Goal: Find specific page/section: Find specific page/section

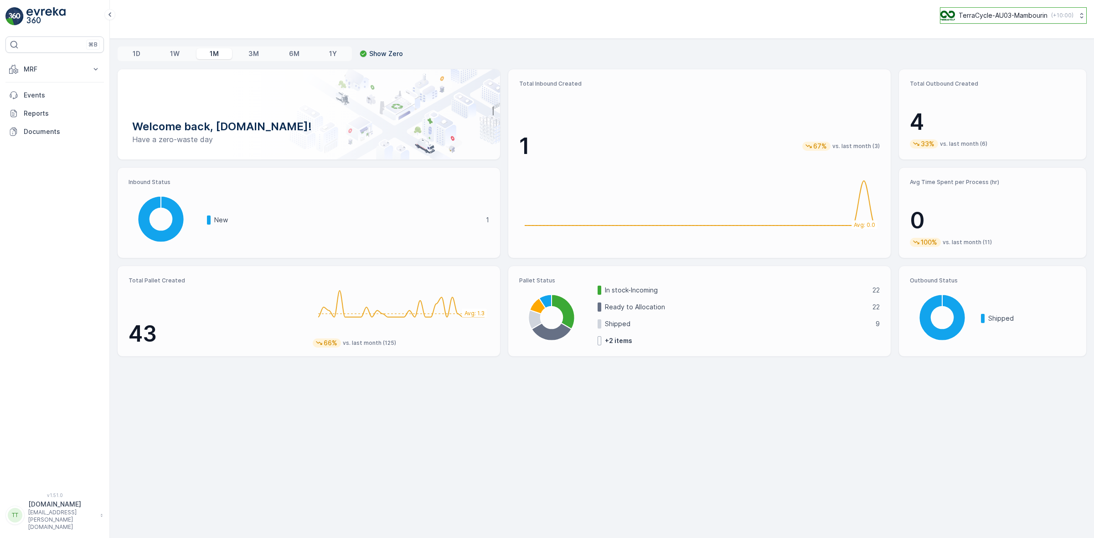
click at [1045, 12] on div "TerraCycle-AU03-Mambourin ( +10:00 )" at bounding box center [1006, 15] width 133 height 10
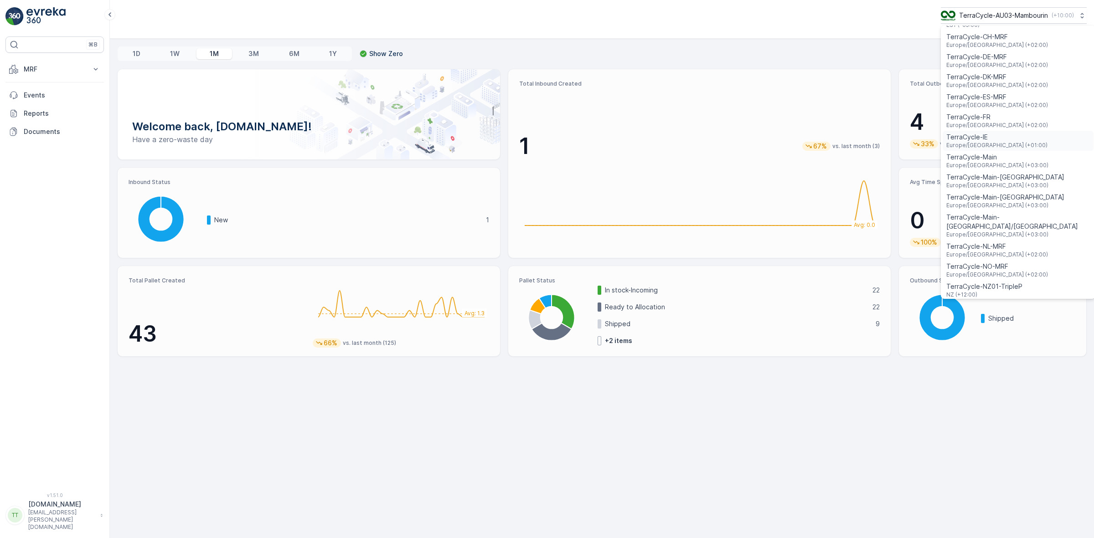
scroll to position [399, 0]
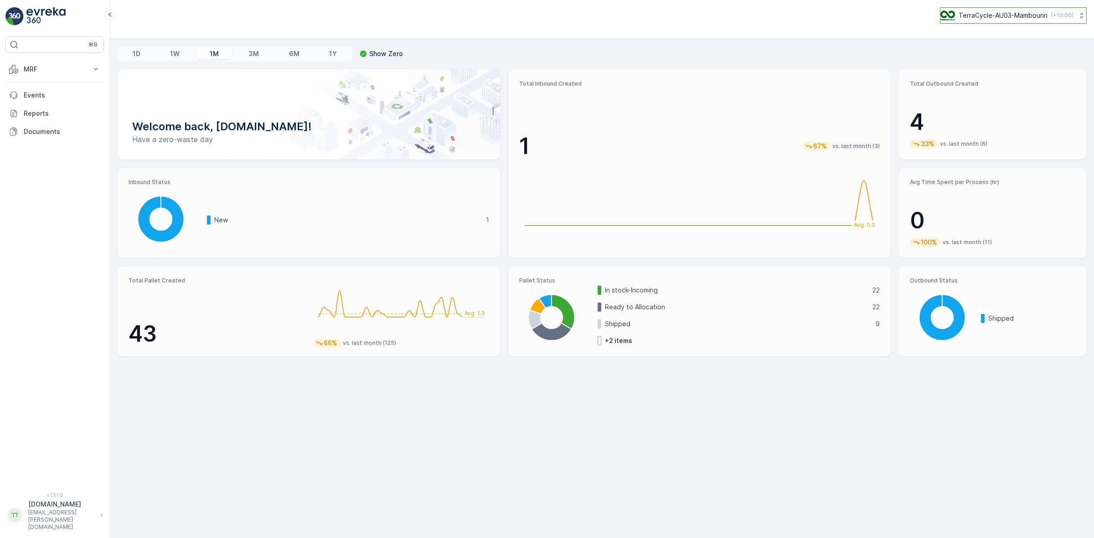
click at [959, 19] on p "TerraCycle-AU03-Mambourin" at bounding box center [1003, 15] width 89 height 9
type input "prompt"
click at [1014, 62] on div "TerraCycle-AU01-Prompt Australia/Sydney (+10:00)" at bounding box center [1018, 60] width 151 height 20
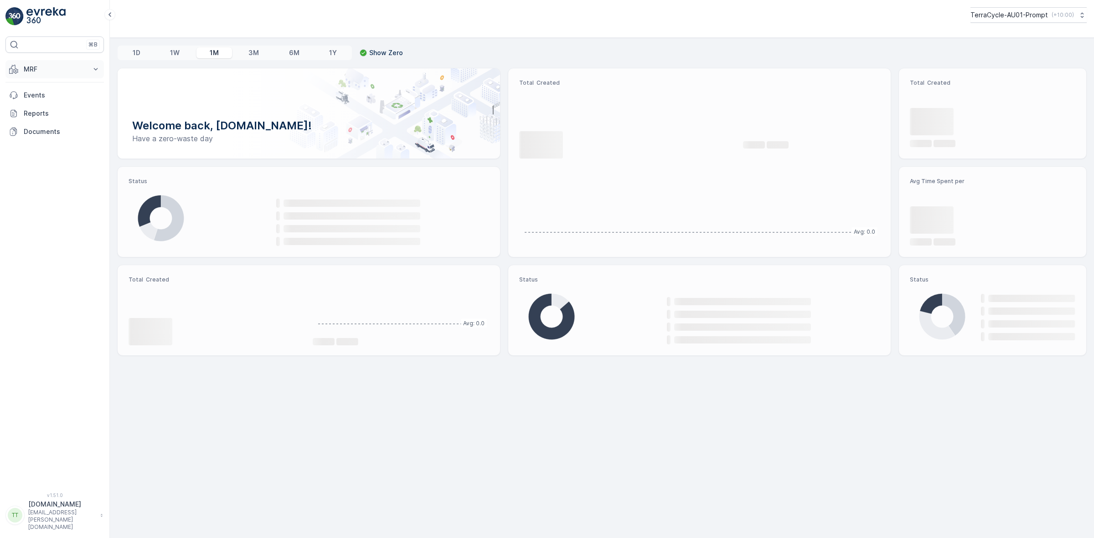
click at [54, 73] on p "MRF" at bounding box center [55, 69] width 62 height 9
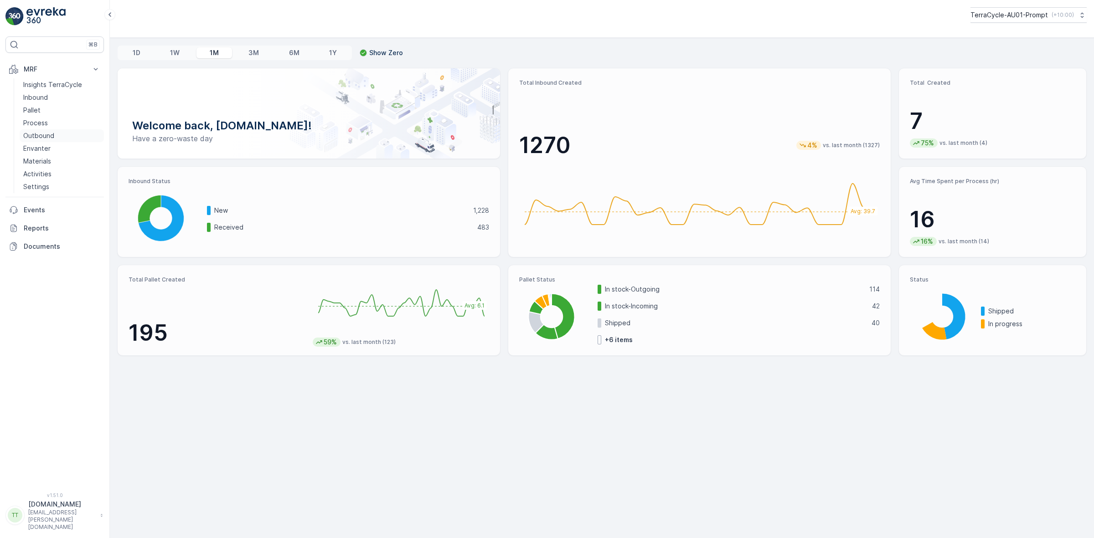
click at [46, 134] on p "Outbound" at bounding box center [38, 135] width 31 height 9
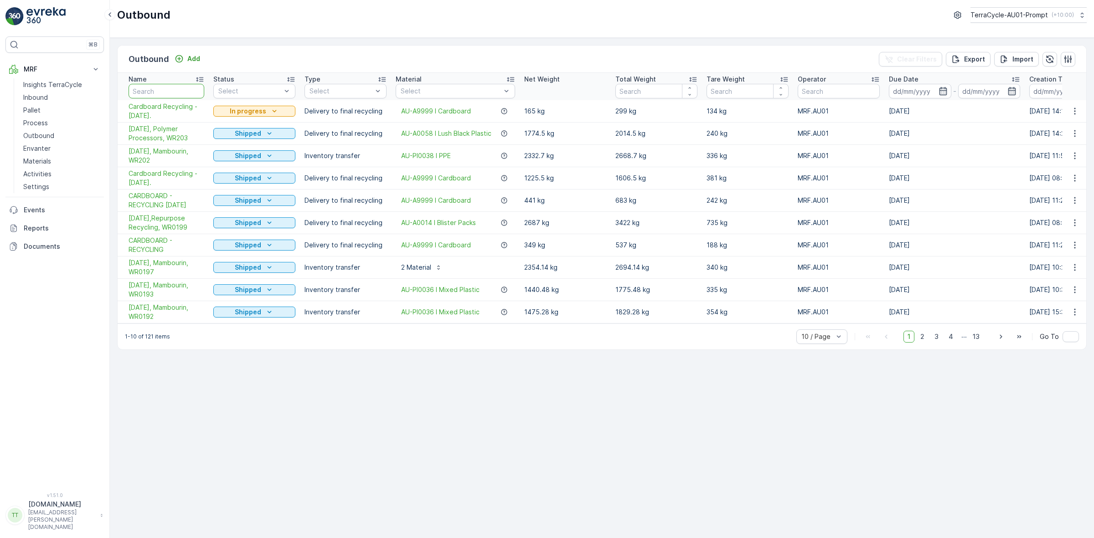
click at [156, 88] on input "text" at bounding box center [167, 91] width 76 height 15
type input "165"
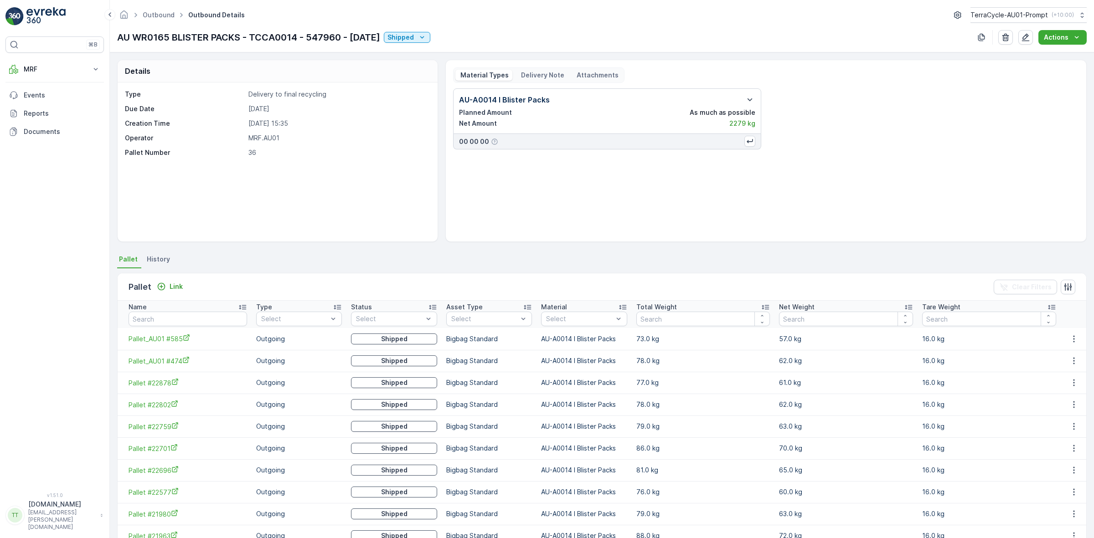
click at [553, 78] on p "Delivery Note" at bounding box center [542, 75] width 45 height 9
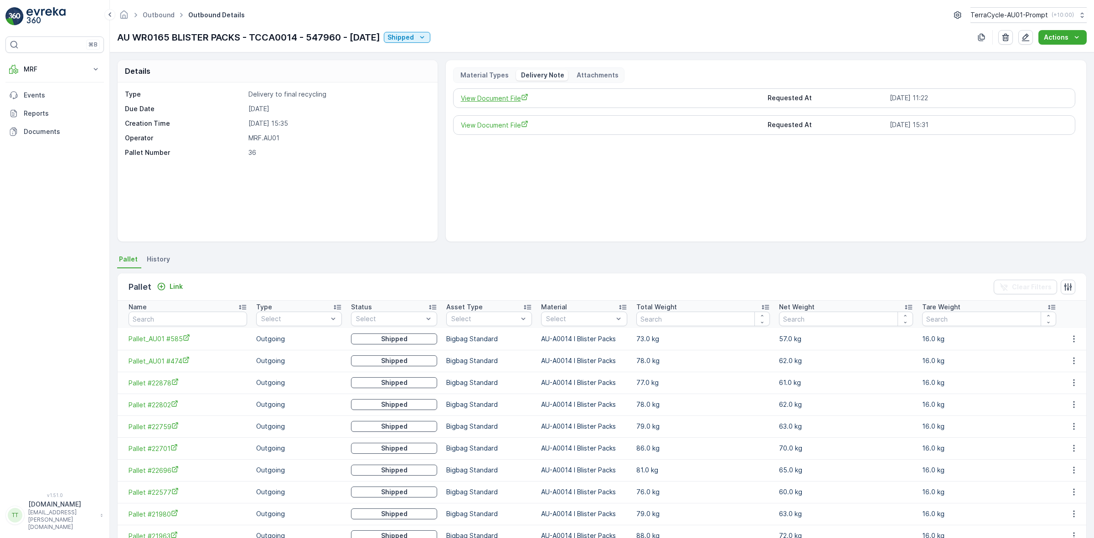
click at [491, 97] on span "View Document File" at bounding box center [611, 98] width 300 height 10
